Goal: Task Accomplishment & Management: Manage account settings

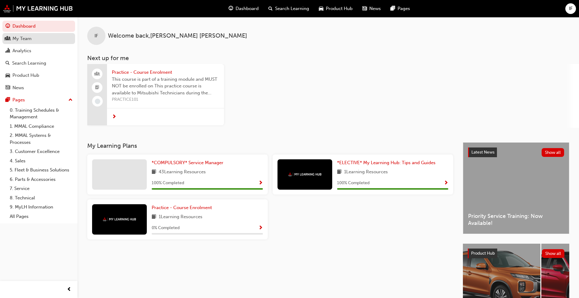
click at [29, 41] on div "My Team" at bounding box center [21, 38] width 19 height 7
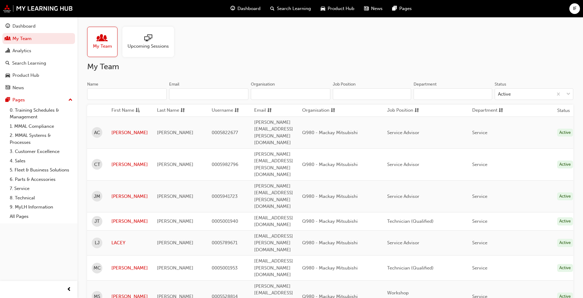
click at [103, 44] on span "My Team" at bounding box center [102, 46] width 19 height 7
click at [116, 218] on link "JOEL" at bounding box center [129, 221] width 36 height 7
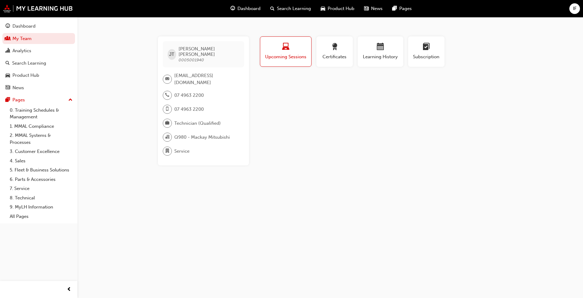
click at [303, 56] on span "Upcoming Sessions" at bounding box center [286, 56] width 42 height 7
click at [24, 65] on div "Search Learning" at bounding box center [29, 63] width 34 height 7
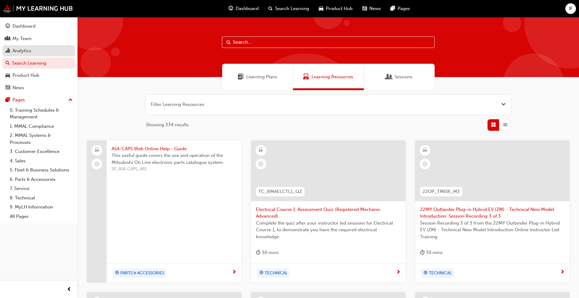
click at [24, 53] on div "Analytics" at bounding box center [21, 50] width 19 height 7
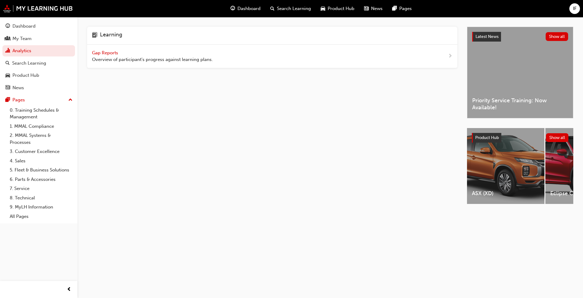
click at [111, 51] on span "Gap Reports" at bounding box center [105, 52] width 27 height 5
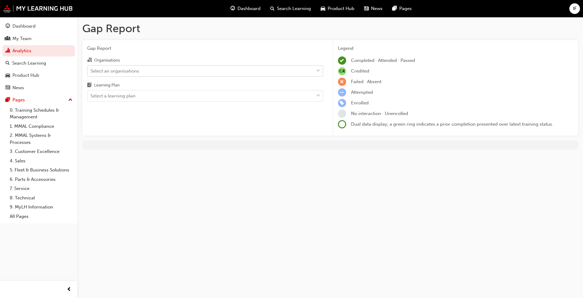
click at [146, 71] on div "Select an organisations" at bounding box center [200, 71] width 226 height 11
click at [91, 71] on input "Organisations Select an organisations" at bounding box center [91, 70] width 1 height 5
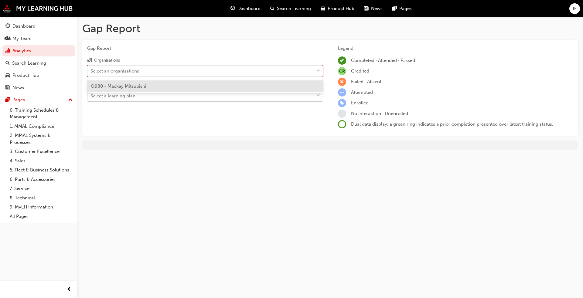
click at [141, 94] on div "Select a learning plan" at bounding box center [200, 96] width 226 height 11
click at [91, 94] on input "Learning Plan Select a learning plan" at bounding box center [91, 95] width 1 height 5
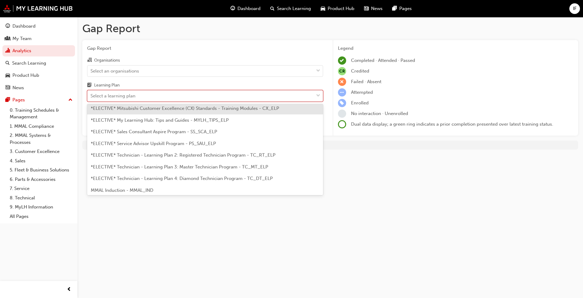
scroll to position [213, 0]
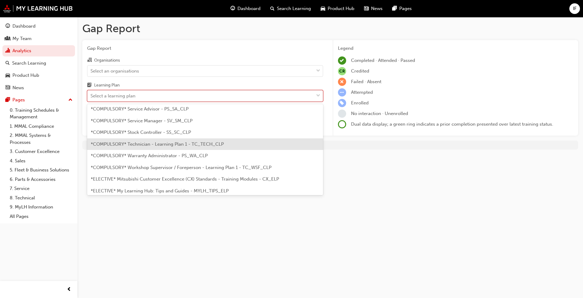
click at [149, 143] on span "*COMPULSORY* Technician - Learning Plan 1 - TC_TECH_CLP" at bounding box center [157, 144] width 133 height 5
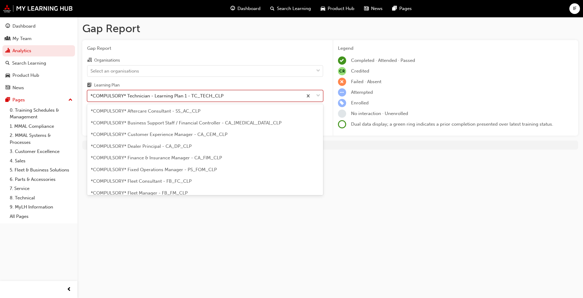
click at [292, 93] on div "*COMPULSORY* Technician - Learning Plan 1 - TC_TECH_CLP" at bounding box center [194, 96] width 215 height 11
click at [91, 93] on input "Learning Plan option *COMPULSORY* Technician - Learning Plan 1 - TC_TECH_CLP, s…" at bounding box center [91, 95] width 1 height 5
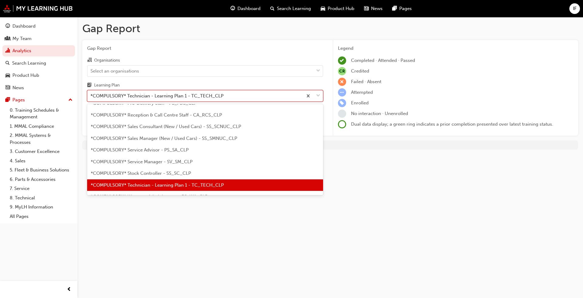
click at [231, 183] on div "*COMPULSORY* Technician - Learning Plan 1 - TC_TECH_CLP" at bounding box center [205, 185] width 236 height 12
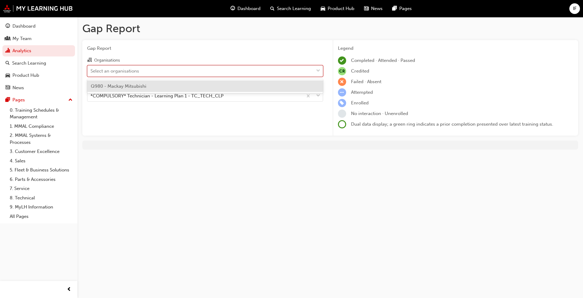
click at [179, 74] on div "Select an organisations" at bounding box center [200, 71] width 226 height 11
click at [91, 73] on input "Organisations option Q980 - Mackay Mitsubishi focused, 1 of 1. 1 result availab…" at bounding box center [91, 70] width 1 height 5
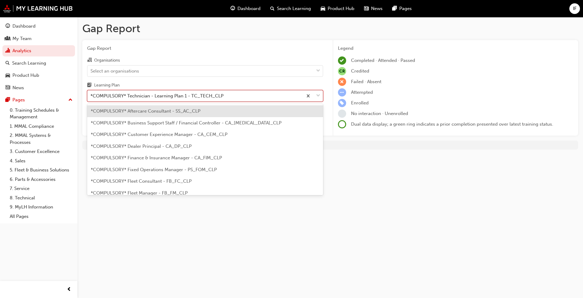
click at [182, 95] on div "*COMPULSORY* Technician - Learning Plan 1 - TC_TECH_CLP" at bounding box center [157, 96] width 133 height 7
click at [91, 95] on input "Learning Plan option *COMPULSORY* Technician - Learning Plan 1 - TC_TECH_CLP, s…" at bounding box center [91, 95] width 1 height 5
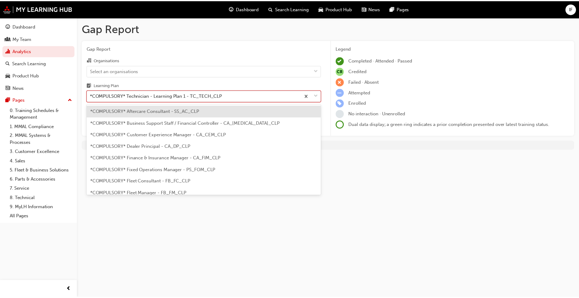
scroll to position [172, 0]
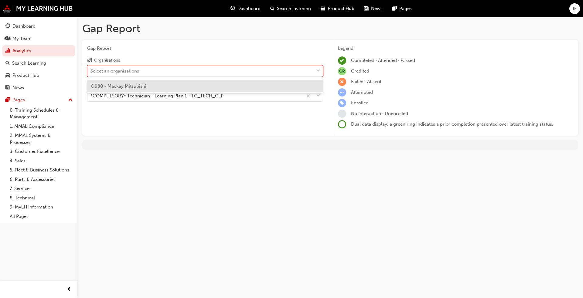
click at [180, 71] on div "Select an organisations" at bounding box center [200, 71] width 226 height 11
click at [91, 71] on input "Organisations option Q980 - Mackay Mitsubishi focused, 1 of 1. 1 result availab…" at bounding box center [91, 70] width 1 height 5
click at [180, 71] on div "Select an organisations" at bounding box center [200, 71] width 226 height 11
click at [91, 71] on input "Organisations option Q980 - Mackay Mitsubishi focused, 1 of 1. 1 result availab…" at bounding box center [91, 70] width 1 height 5
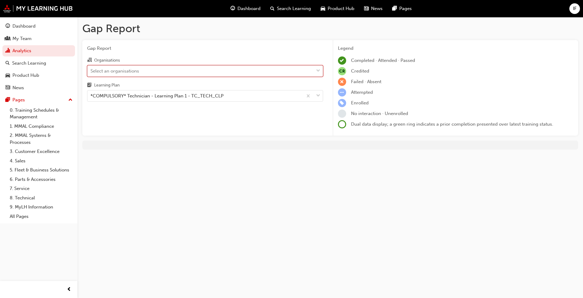
click at [131, 71] on div "Select an organisations" at bounding box center [115, 70] width 49 height 7
click at [91, 71] on input "Organisations 0 results available. Select is focused ,type to refine list, pres…" at bounding box center [91, 70] width 1 height 5
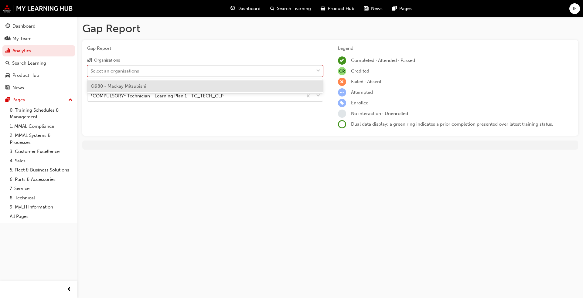
click at [123, 86] on span "Q980 - Mackay Mitsubishi" at bounding box center [119, 86] width 56 height 5
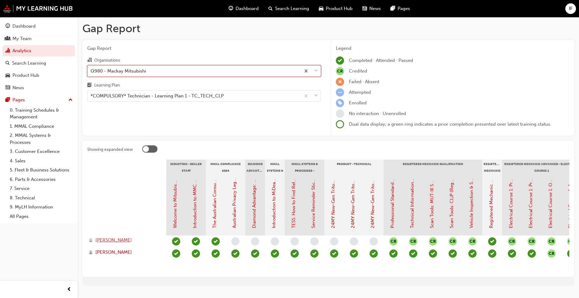
click at [106, 227] on span "JOEL THOMPSON" at bounding box center [113, 240] width 36 height 7
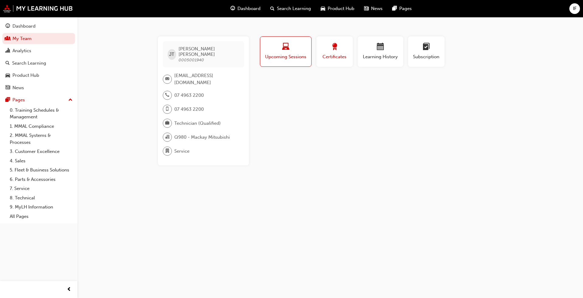
click at [303, 56] on span "Certificates" at bounding box center [334, 56] width 27 height 7
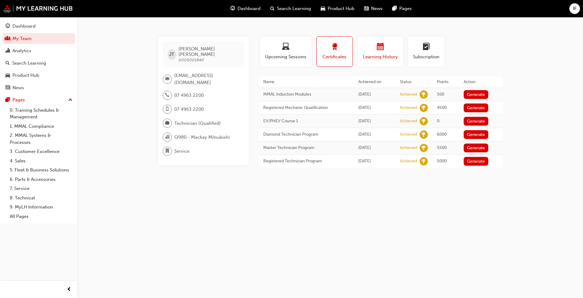
click at [303, 50] on div "button" at bounding box center [380, 47] width 36 height 9
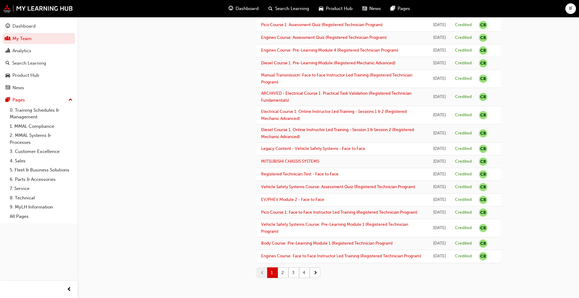
scroll to position [725, 0]
click at [281, 227] on button "2" at bounding box center [283, 273] width 11 height 11
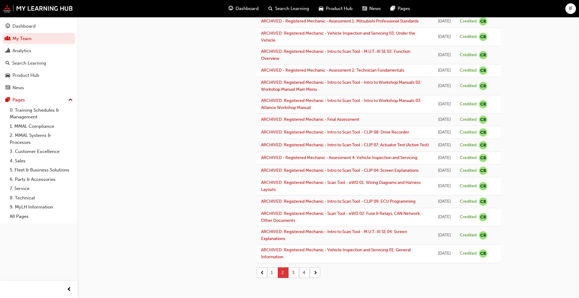
click at [281, 227] on button "2" at bounding box center [283, 273] width 11 height 11
click at [293, 227] on button "3" at bounding box center [293, 273] width 11 height 11
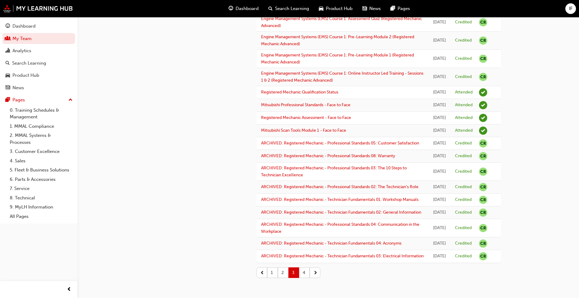
click at [300, 227] on button "4" at bounding box center [304, 273] width 11 height 11
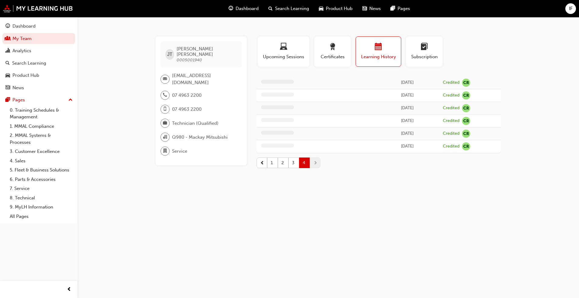
scroll to position [0, 0]
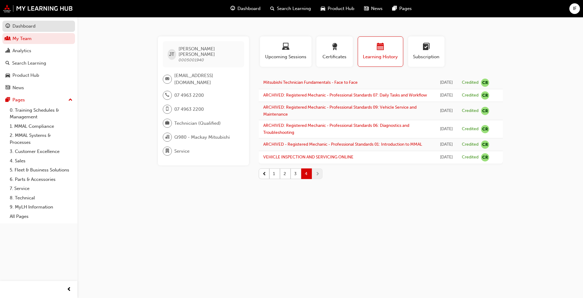
click at [25, 26] on div "Dashboard" at bounding box center [23, 26] width 23 height 7
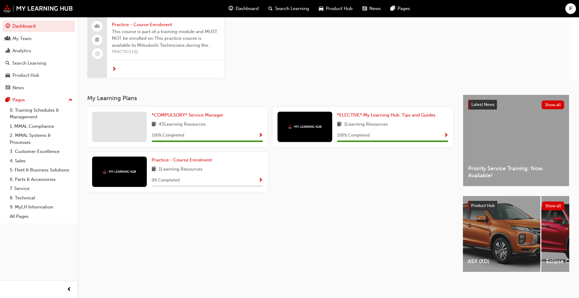
click at [303, 149] on div "Latest News Show all Priority Service Training: Now Available!" at bounding box center [516, 140] width 106 height 91
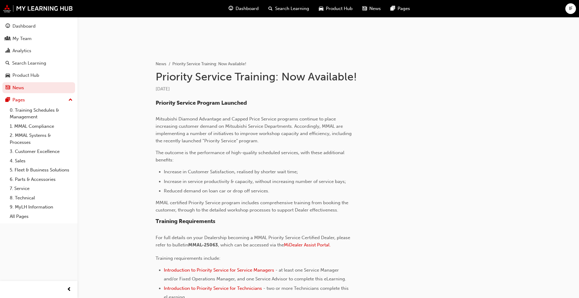
scroll to position [139, 0]
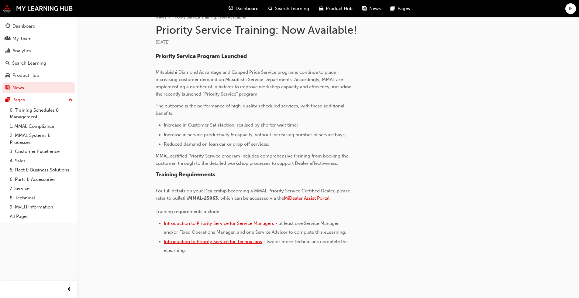
click at [207, 227] on span "Introduction to Priority Service for Technicians" at bounding box center [213, 241] width 98 height 5
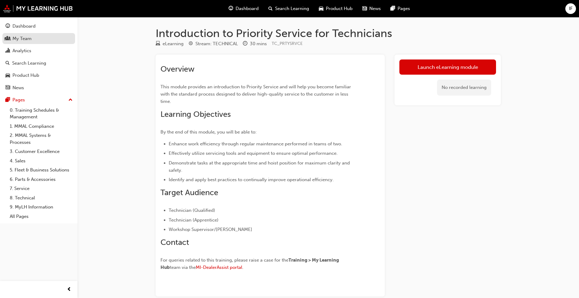
click at [14, 39] on div "My Team" at bounding box center [21, 38] width 19 height 7
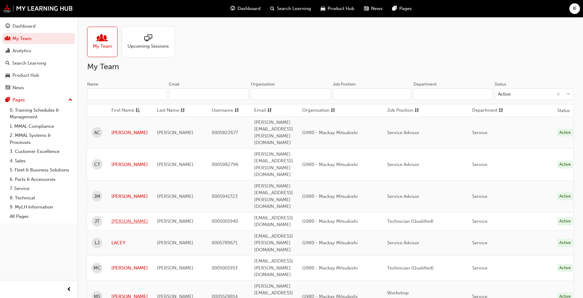
click at [120, 218] on link "JOEL" at bounding box center [129, 221] width 36 height 7
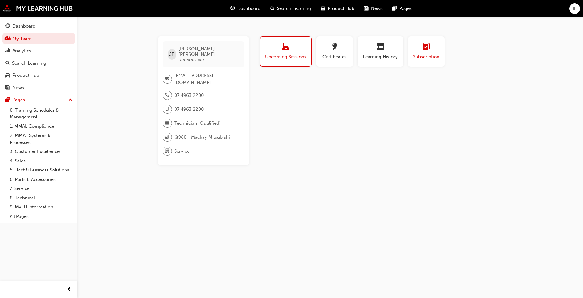
click at [426, 49] on span "learningplan-icon" at bounding box center [426, 47] width 7 height 8
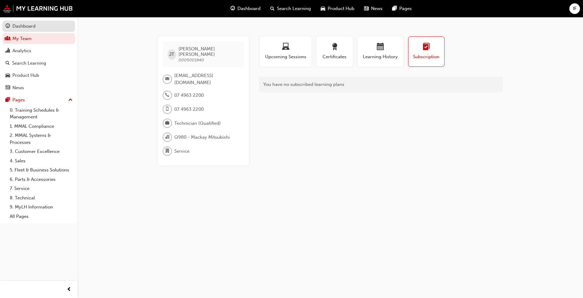
click at [22, 23] on div "Dashboard" at bounding box center [23, 26] width 23 height 7
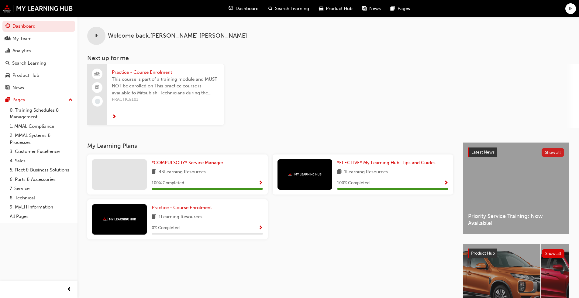
click at [551, 149] on button "Show all" at bounding box center [552, 152] width 23 height 9
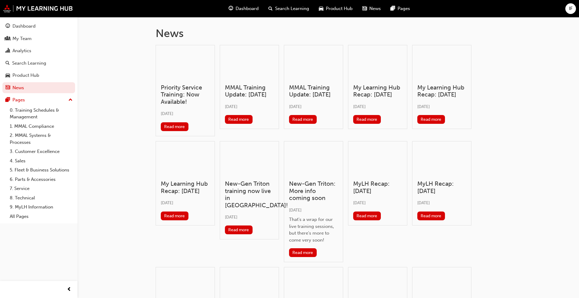
click at [182, 65] on div at bounding box center [185, 64] width 49 height 29
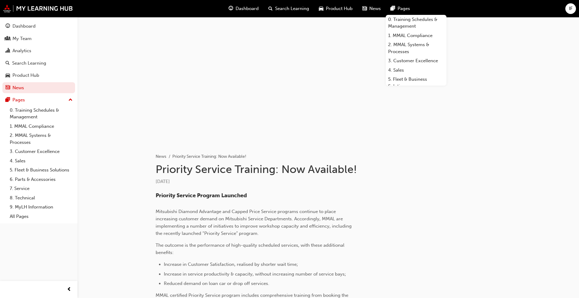
click at [567, 9] on div "IF" at bounding box center [570, 8] width 11 height 11
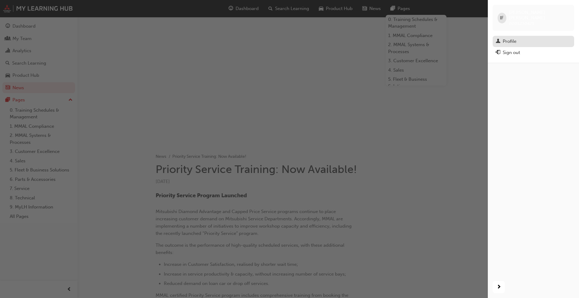
click at [519, 39] on div "Profile" at bounding box center [532, 42] width 75 height 8
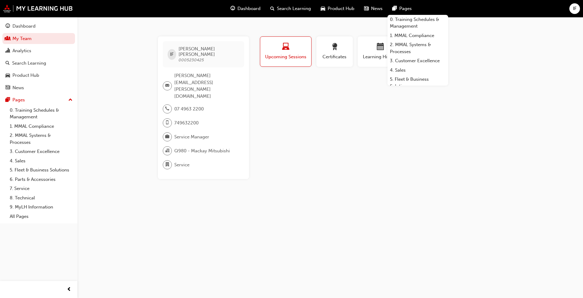
click at [507, 94] on div "IF IAN FERRIER 0005230425 ian.ferrier@njmg.com.au 07 4963 2200 749632200 Servic…" at bounding box center [330, 107] width 364 height 143
click at [574, 8] on span "IF" at bounding box center [575, 8] width 4 height 7
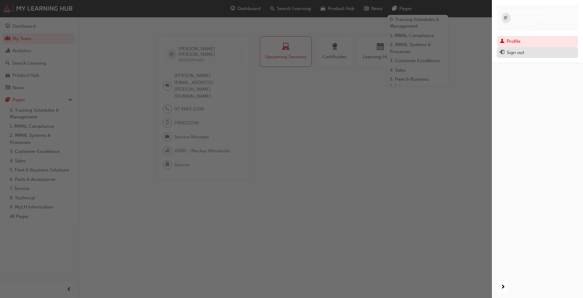
click at [511, 49] on div "Sign out" at bounding box center [515, 52] width 17 height 7
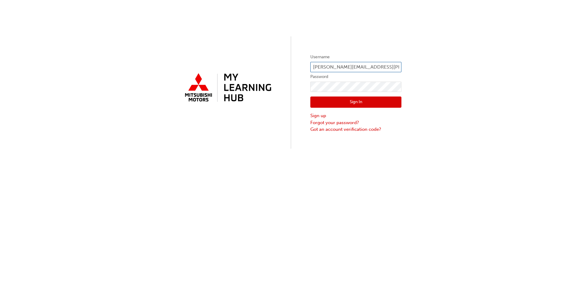
drag, startPoint x: 365, startPoint y: 65, endPoint x: 236, endPoint y: 57, distance: 129.0
click at [254, 57] on div "Username [PERSON_NAME][EMAIL_ADDRESS][PERSON_NAME][DOMAIN_NAME] Password Sign I…" at bounding box center [291, 74] width 583 height 149
click at [327, 65] on input "joeu" at bounding box center [355, 67] width 91 height 10
type input "[PERSON_NAME][EMAIL_ADDRESS][PERSON_NAME][DOMAIN_NAME]"
click at [337, 99] on button "Sign In" at bounding box center [355, 103] width 91 height 12
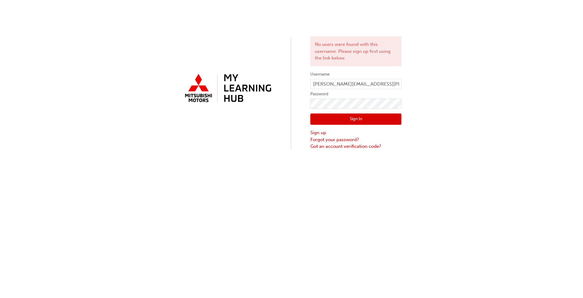
click at [419, 136] on div "No users were found with this username. Please sign up first using the link bel…" at bounding box center [291, 75] width 583 height 150
click at [260, 110] on div at bounding box center [227, 93] width 91 height 44
click at [318, 132] on link "Sign up" at bounding box center [355, 132] width 91 height 7
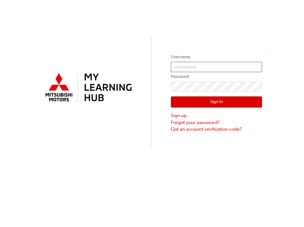
type input "[PERSON_NAME][EMAIL_ADDRESS][PERSON_NAME][DOMAIN_NAME]"
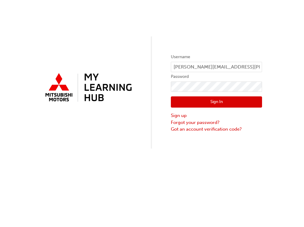
click at [196, 103] on button "Sign In" at bounding box center [216, 103] width 91 height 12
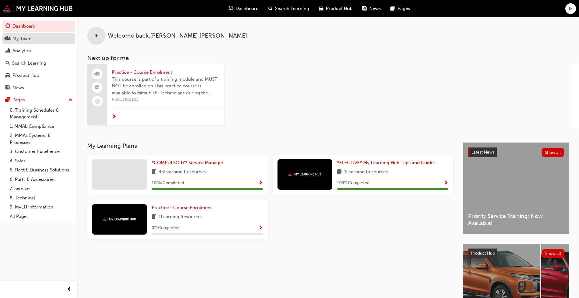
click at [23, 36] on div "My Team" at bounding box center [21, 38] width 19 height 7
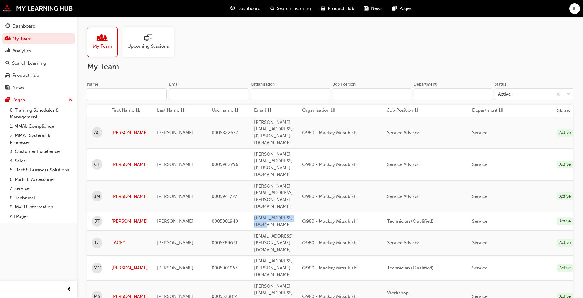
drag, startPoint x: 305, startPoint y: 171, endPoint x: 263, endPoint y: 182, distance: 43.6
click at [250, 212] on td "mmhtech@njmg.com.au" at bounding box center [274, 221] width 48 height 18
copy span "mmhtech@njmg.com.au"
click at [303, 8] on span "IF" at bounding box center [575, 8] width 4 height 7
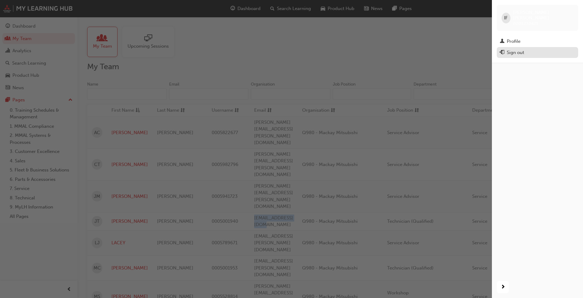
click at [303, 49] on div "Sign out" at bounding box center [515, 52] width 17 height 7
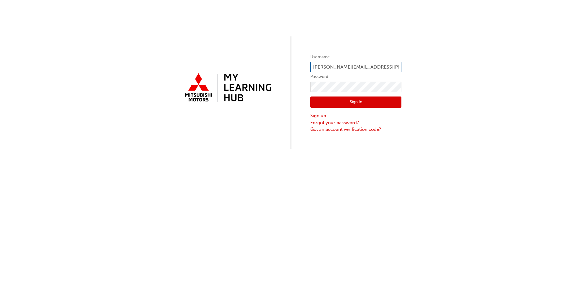
drag, startPoint x: 363, startPoint y: 67, endPoint x: 232, endPoint y: 63, distance: 130.9
click at [232, 64] on div "Username ian.ferrier@njmg.com.au Password Sign In Sign up Forgot your password?…" at bounding box center [291, 74] width 583 height 149
paste input "[EMAIL_ADDRESS][DOMAIN_NAME]"
click at [381, 70] on input "mmhtech@njmg.com.auau" at bounding box center [355, 67] width 91 height 10
type input "[EMAIL_ADDRESS][DOMAIN_NAME]"
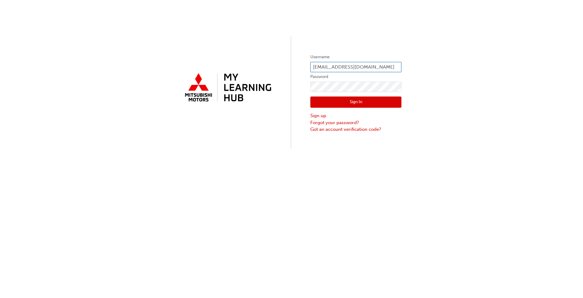
drag, startPoint x: 372, startPoint y: 67, endPoint x: 221, endPoint y: 54, distance: 151.5
click at [222, 55] on div "Username mmhtech@njmg.com.au Password Sign In Sign up Forgot your password? Got…" at bounding box center [291, 74] width 583 height 149
paste input "5001940"
type input "5001940"
click at [315, 122] on link "Forgot your password?" at bounding box center [355, 122] width 91 height 7
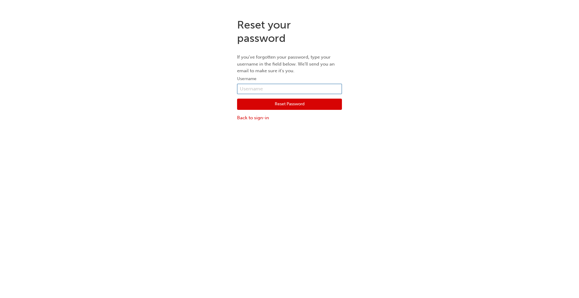
click at [263, 87] on input "text" at bounding box center [289, 89] width 105 height 10
paste input "5001940"
type input "5001940"
click at [268, 106] on button "Reset Password" at bounding box center [289, 105] width 105 height 12
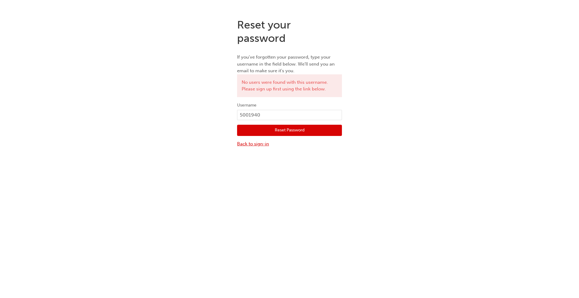
click at [255, 144] on link "Back to sign-in" at bounding box center [289, 144] width 105 height 7
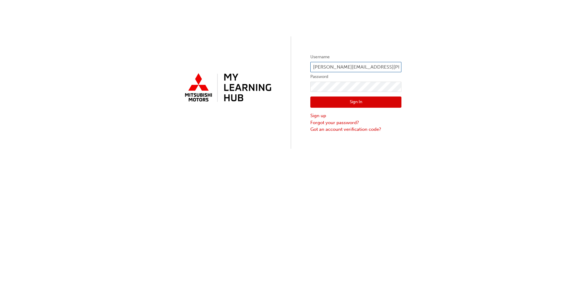
drag, startPoint x: 369, startPoint y: 69, endPoint x: 254, endPoint y: 55, distance: 115.3
click at [256, 56] on div "Username ian.ferrier@njmg.com.au Password Sign In Sign up Forgot your password?…" at bounding box center [291, 74] width 583 height 149
paste input "5001940"
type input "5001940"
click at [149, 66] on div "Username 5001940 Password Sign In Sign up Forgot your password? Got an account …" at bounding box center [291, 74] width 583 height 149
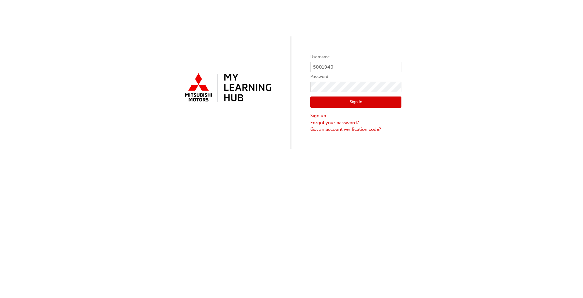
drag, startPoint x: 242, startPoint y: 199, endPoint x: 251, endPoint y: 188, distance: 14.4
click at [242, 199] on div "Username 5001940 Password Sign In Sign up Forgot your password? Got an account …" at bounding box center [291, 149] width 583 height 298
click at [313, 117] on link "Sign up" at bounding box center [355, 115] width 91 height 7
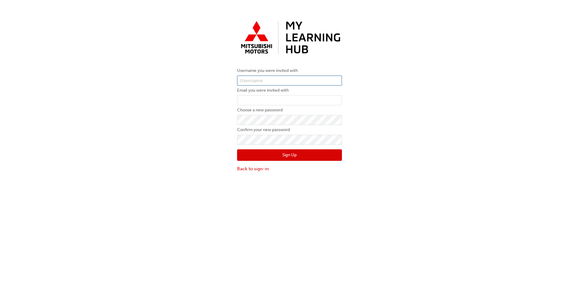
click at [252, 77] on input "text" at bounding box center [289, 81] width 105 height 10
paste input "5001940"
type input "5001940"
click at [176, 138] on div "Username you were invited with 5001940 Email you were invited with Choose a new…" at bounding box center [289, 95] width 579 height 163
click at [246, 101] on input "email" at bounding box center [289, 100] width 105 height 10
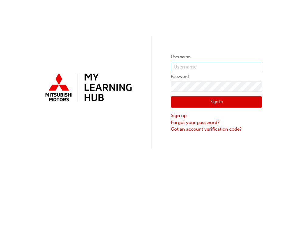
type input "[PERSON_NAME][EMAIL_ADDRESS][PERSON_NAME][DOMAIN_NAME]"
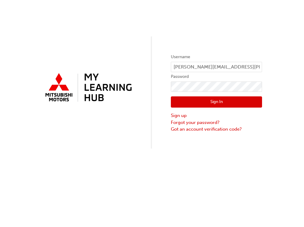
click at [178, 103] on button "Sign In" at bounding box center [216, 103] width 91 height 12
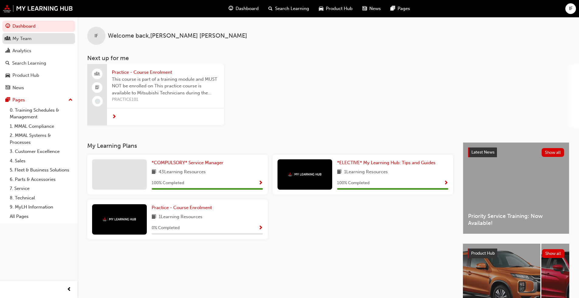
click at [31, 41] on div "My Team" at bounding box center [21, 38] width 19 height 7
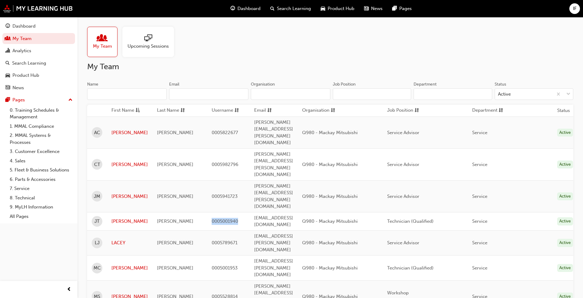
drag, startPoint x: 208, startPoint y: 170, endPoint x: 237, endPoint y: 172, distance: 29.2
click at [237, 212] on td "0005001940" at bounding box center [228, 221] width 43 height 18
click at [273, 57] on div "My Team Upcoming Sessions My Team Name Email Organisation Job Position Departme…" at bounding box center [330, 191] width 506 height 349
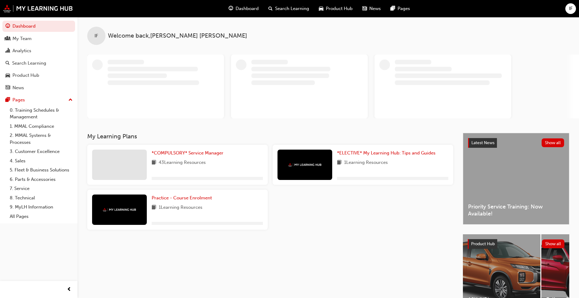
click at [303, 9] on span "IF" at bounding box center [571, 8] width 4 height 7
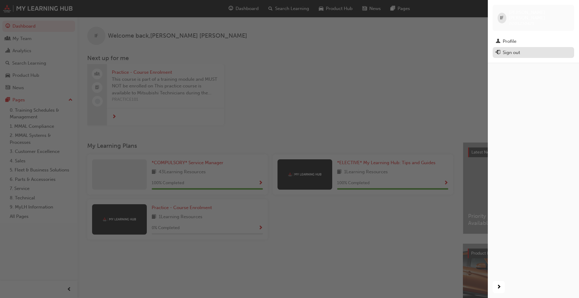
click at [303, 49] on div "Sign out" at bounding box center [510, 52] width 17 height 7
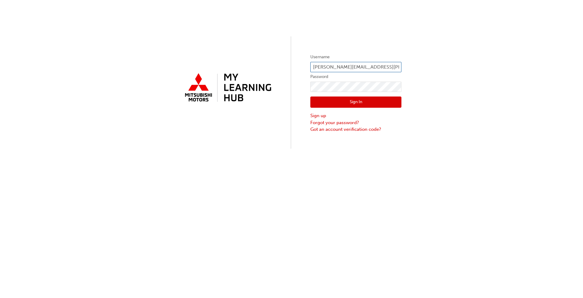
drag, startPoint x: 362, startPoint y: 68, endPoint x: 178, endPoint y: 65, distance: 184.4
click at [178, 65] on div "Username ian.ferrier@njmg.com.au Password Sign In Sign up Forgot your password?…" at bounding box center [291, 74] width 583 height 149
click at [324, 64] on input ".au" at bounding box center [355, 67] width 91 height 10
type input "."
paste input "0005001940"
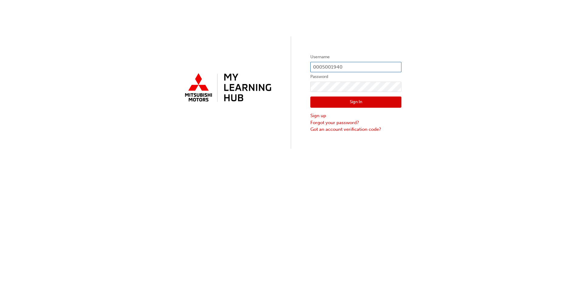
type input "0005001940"
click at [274, 81] on div "Username 0005001940 Password Sign In Sign up Forgot your password? Got an accou…" at bounding box center [291, 74] width 583 height 149
click at [261, 163] on div "Username 0005001940 Password Sign In Sign up Forgot your password? Got an accou…" at bounding box center [291, 149] width 583 height 298
click at [313, 123] on link "Forgot your password?" at bounding box center [355, 122] width 91 height 7
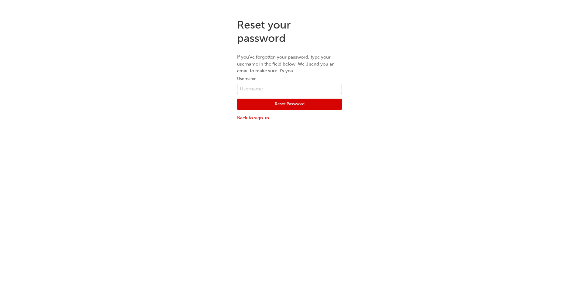
click at [258, 89] on input "text" at bounding box center [289, 89] width 105 height 10
paste input "0005001940"
type input "0005001940"
click at [265, 104] on button "Reset Password" at bounding box center [289, 105] width 105 height 12
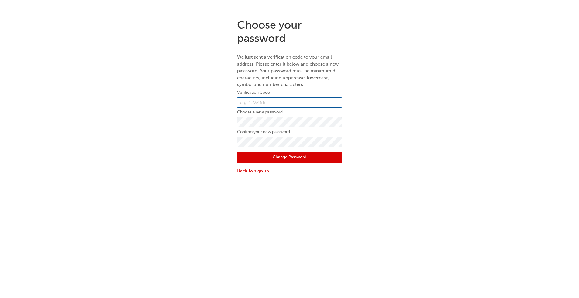
click at [252, 102] on input "text" at bounding box center [289, 102] width 105 height 10
paste input "540500"
type input "540500"
click at [185, 163] on div "Choose your password We just sent a verification code to your email address. Pl…" at bounding box center [289, 97] width 579 height 166
click at [277, 158] on button "Change Password" at bounding box center [289, 158] width 105 height 12
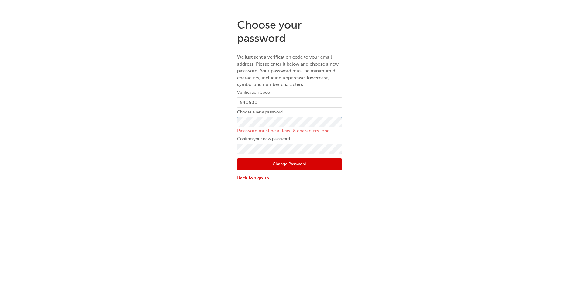
click at [162, 119] on div "Choose your password We just sent a verification code to your email address. Pl…" at bounding box center [289, 100] width 579 height 172
click at [206, 133] on div "Choose your password We just sent a verification code to your email address. Pl…" at bounding box center [289, 100] width 579 height 172
click at [169, 159] on div "Choose your password We just sent a verification code to your email address. Pl…" at bounding box center [289, 100] width 579 height 172
click at [160, 116] on div "Choose your password We just sent a verification code to your email address. Pl…" at bounding box center [289, 100] width 579 height 172
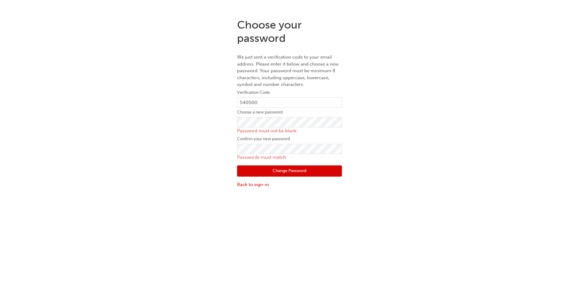
click at [0, 134] on div "Choose your password We just sent a verification code to your email address. Pl…" at bounding box center [289, 103] width 579 height 179
click at [169, 145] on div "Choose your password We just sent a verification code to your email address. Pl…" at bounding box center [289, 103] width 579 height 179
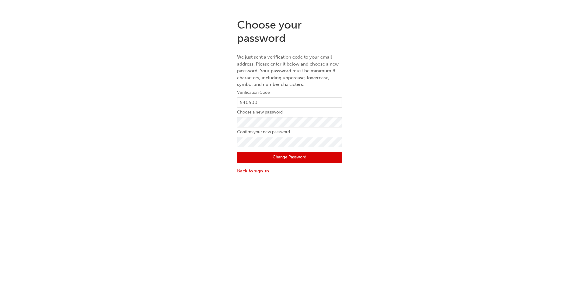
click at [173, 128] on div "Choose your password We just sent a verification code to your email address. Pl…" at bounding box center [289, 97] width 579 height 166
click at [273, 160] on button "Change Password" at bounding box center [289, 158] width 105 height 12
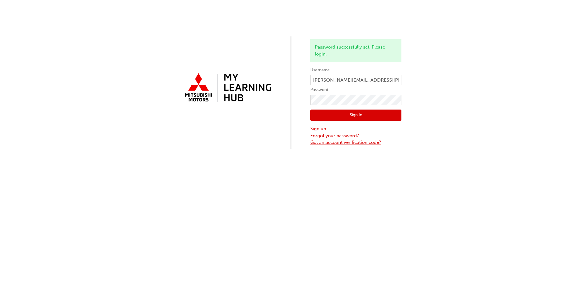
click at [395, 142] on link "Got an account verification code?" at bounding box center [355, 142] width 91 height 7
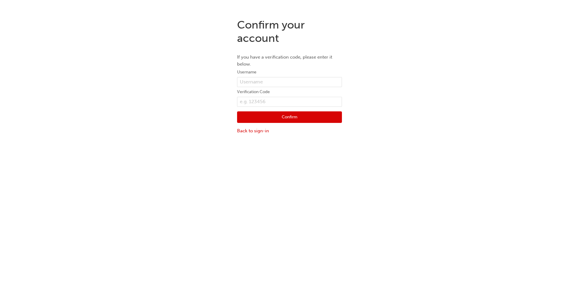
click at [395, 142] on div "Confirm your account If you have a verification code, please enter it below. Us…" at bounding box center [289, 163] width 579 height 298
click at [260, 82] on input "text" at bounding box center [289, 82] width 105 height 10
paste input "540500"
type input "540500"
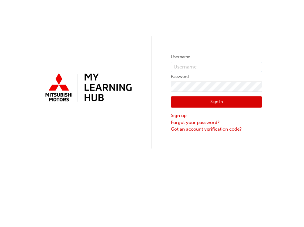
type input "0005001940"
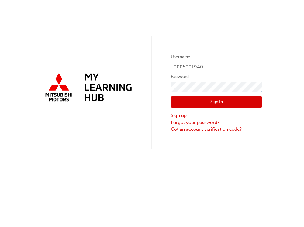
click at [63, 76] on div "Username 0005001940 Password Sign In Sign up Forgot your password? Got an accou…" at bounding box center [152, 74] width 304 height 149
drag, startPoint x: 64, startPoint y: 172, endPoint x: 113, endPoint y: 156, distance: 51.2
click at [64, 172] on div "Username 0005001940 Password Sign In Sign up Forgot your password? Got an accou…" at bounding box center [152, 113] width 304 height 227
click at [191, 101] on button "Sign In" at bounding box center [216, 103] width 91 height 12
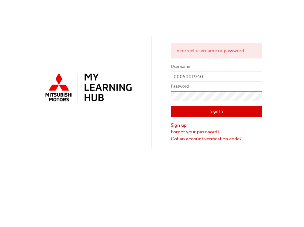
click at [127, 93] on div "Incorrect username or password. Username 0005001940 Password Sign In Sign up Fo…" at bounding box center [152, 74] width 304 height 149
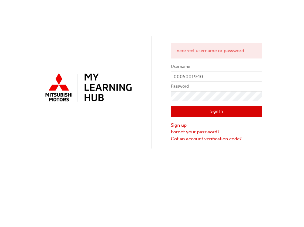
click at [174, 109] on button "Sign In" at bounding box center [216, 112] width 91 height 12
